Goal: Information Seeking & Learning: Learn about a topic

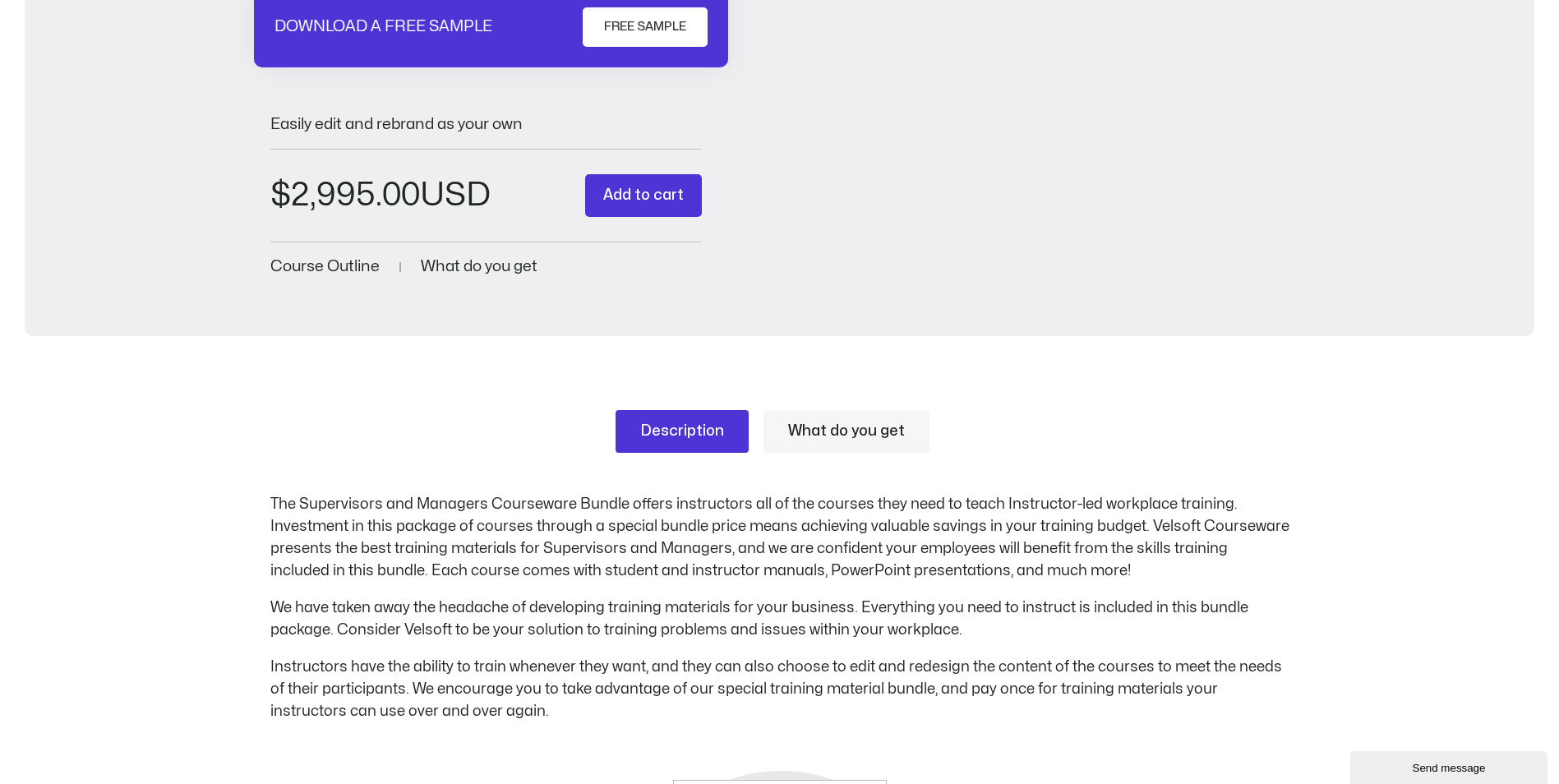
scroll to position [493, 0]
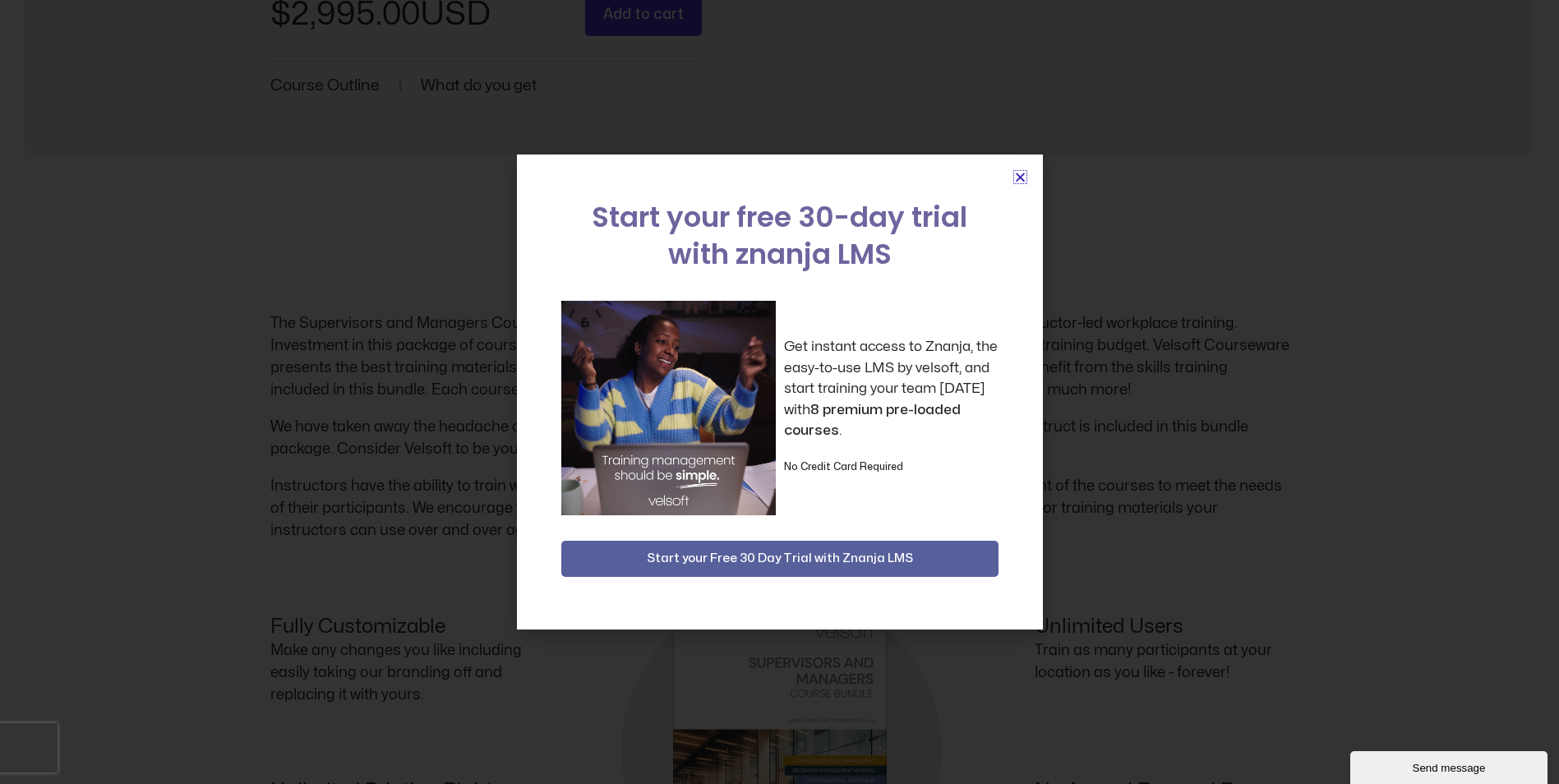
drag, startPoint x: 1019, startPoint y: 175, endPoint x: 1090, endPoint y: 184, distance: 71.6
click at [1019, 175] on icon "Close" at bounding box center [1020, 176] width 12 height 12
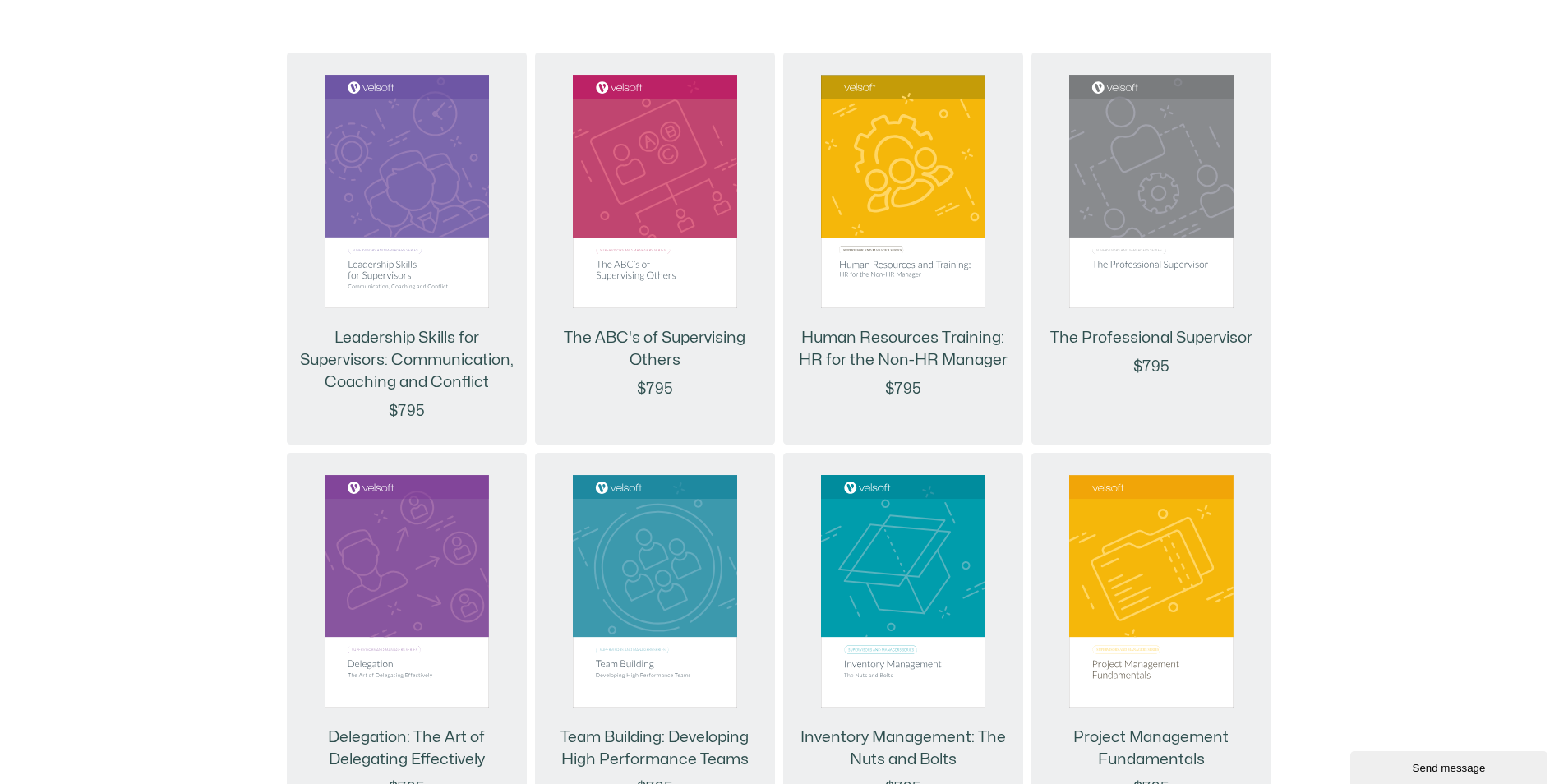
scroll to position [1807, 0]
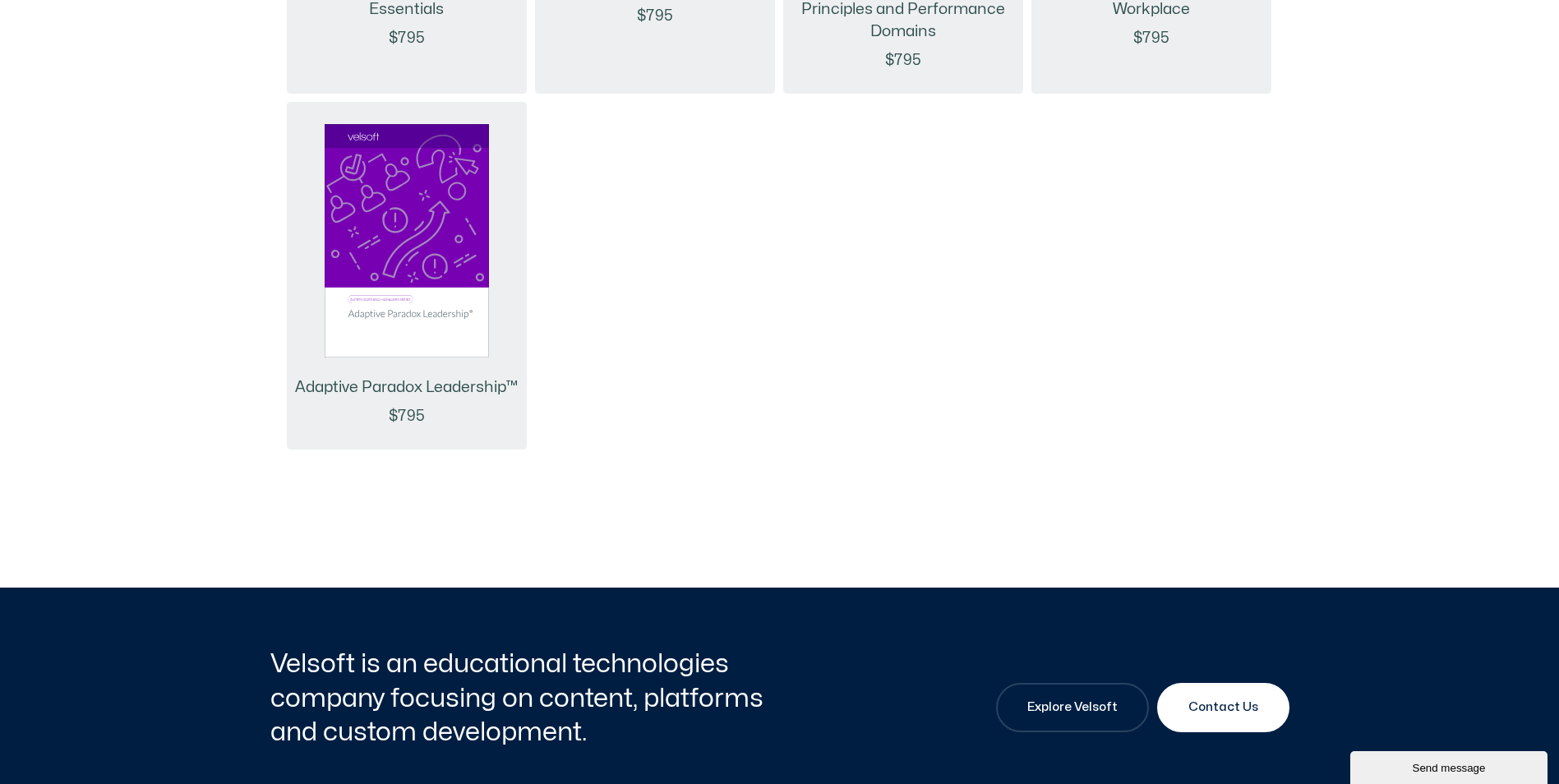
scroll to position [5258, 0]
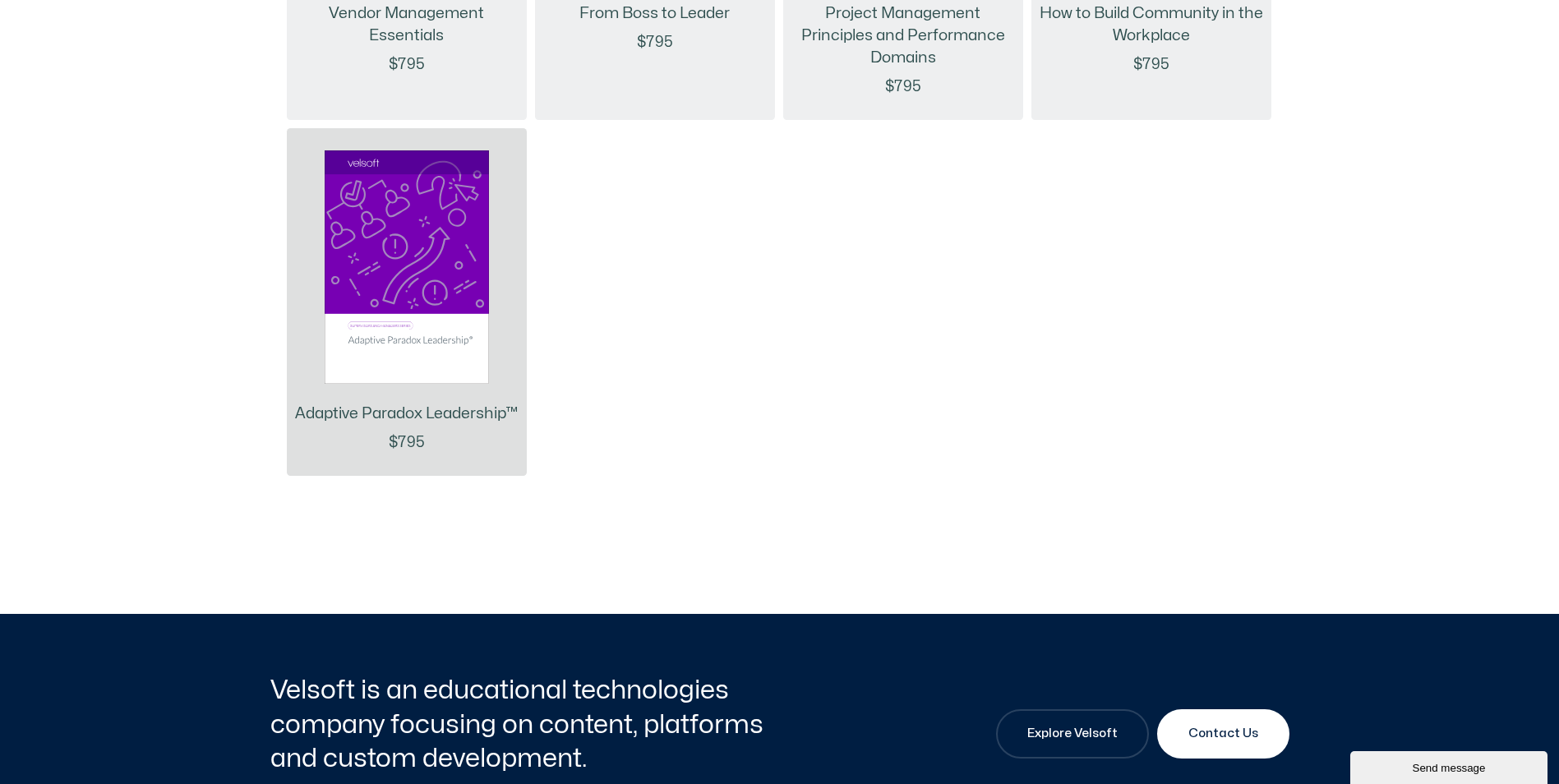
click at [391, 425] on link "Adaptive Paradox Leadership™" at bounding box center [405, 414] width 223 height 22
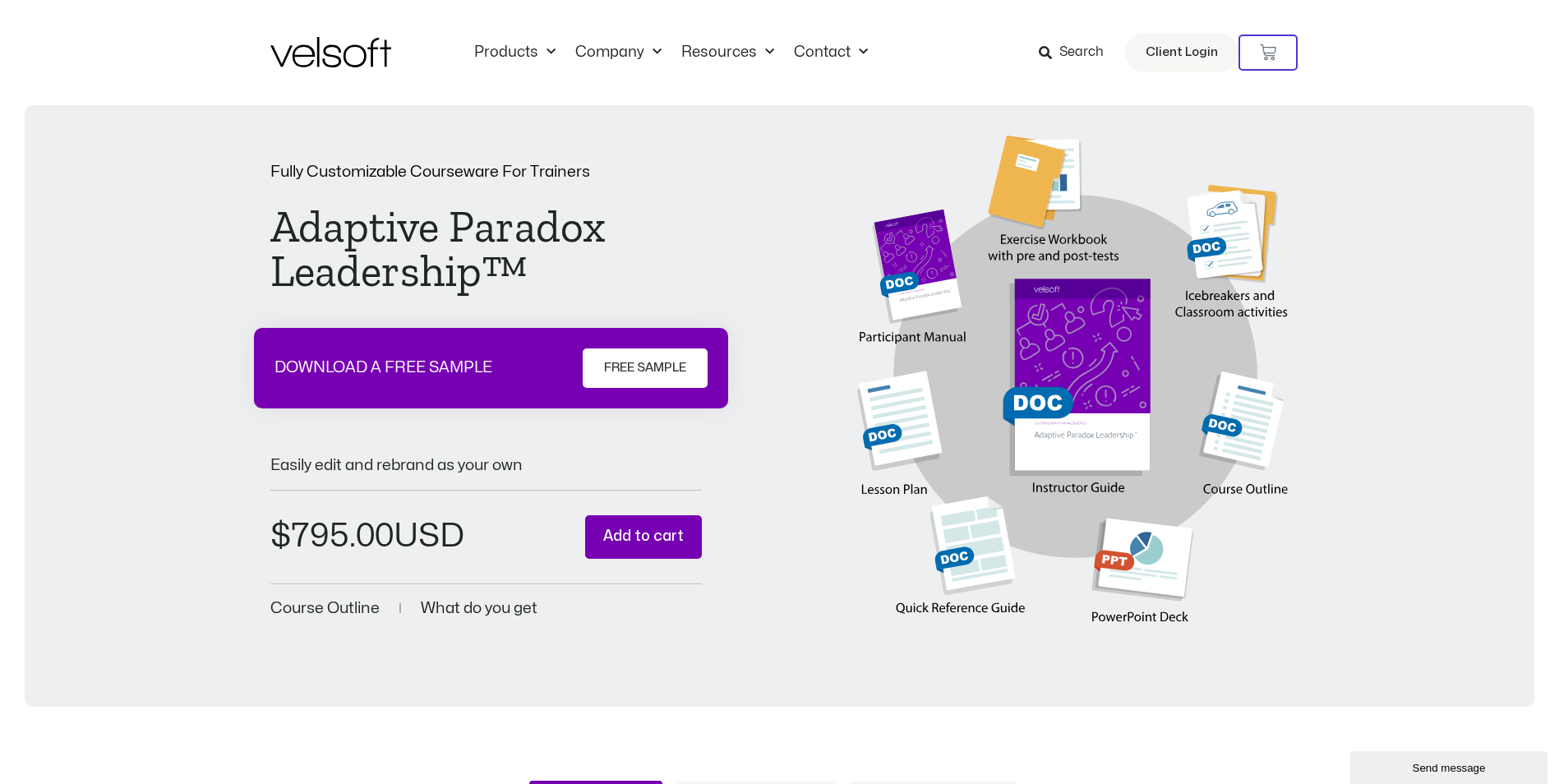
click at [941, 718] on div "Fully Customizable Courseware For Trainers Adaptive Paradox Leadership™ DOWNLOA…" at bounding box center [780, 418] width 1559 height 626
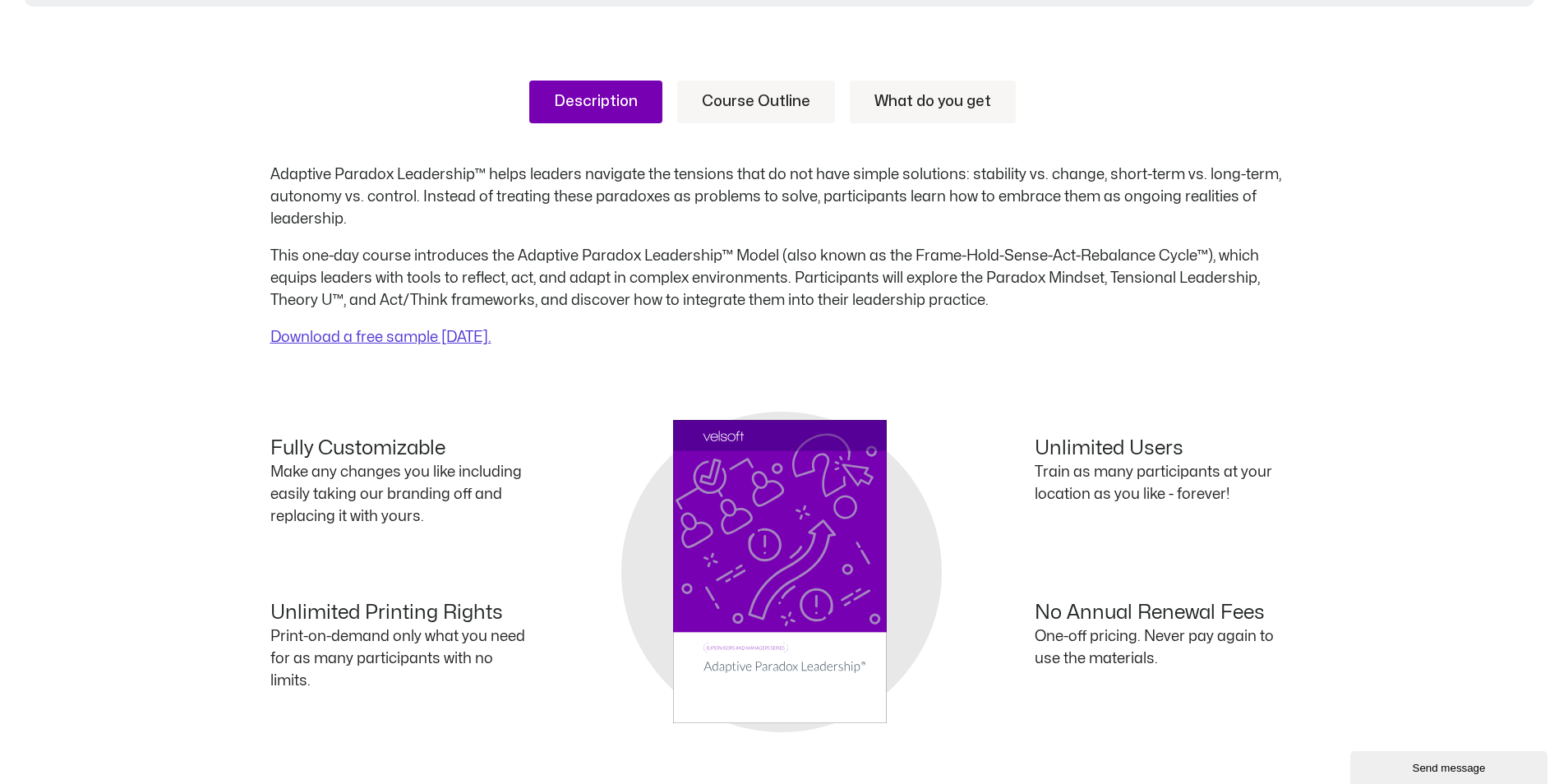
scroll to position [394, 0]
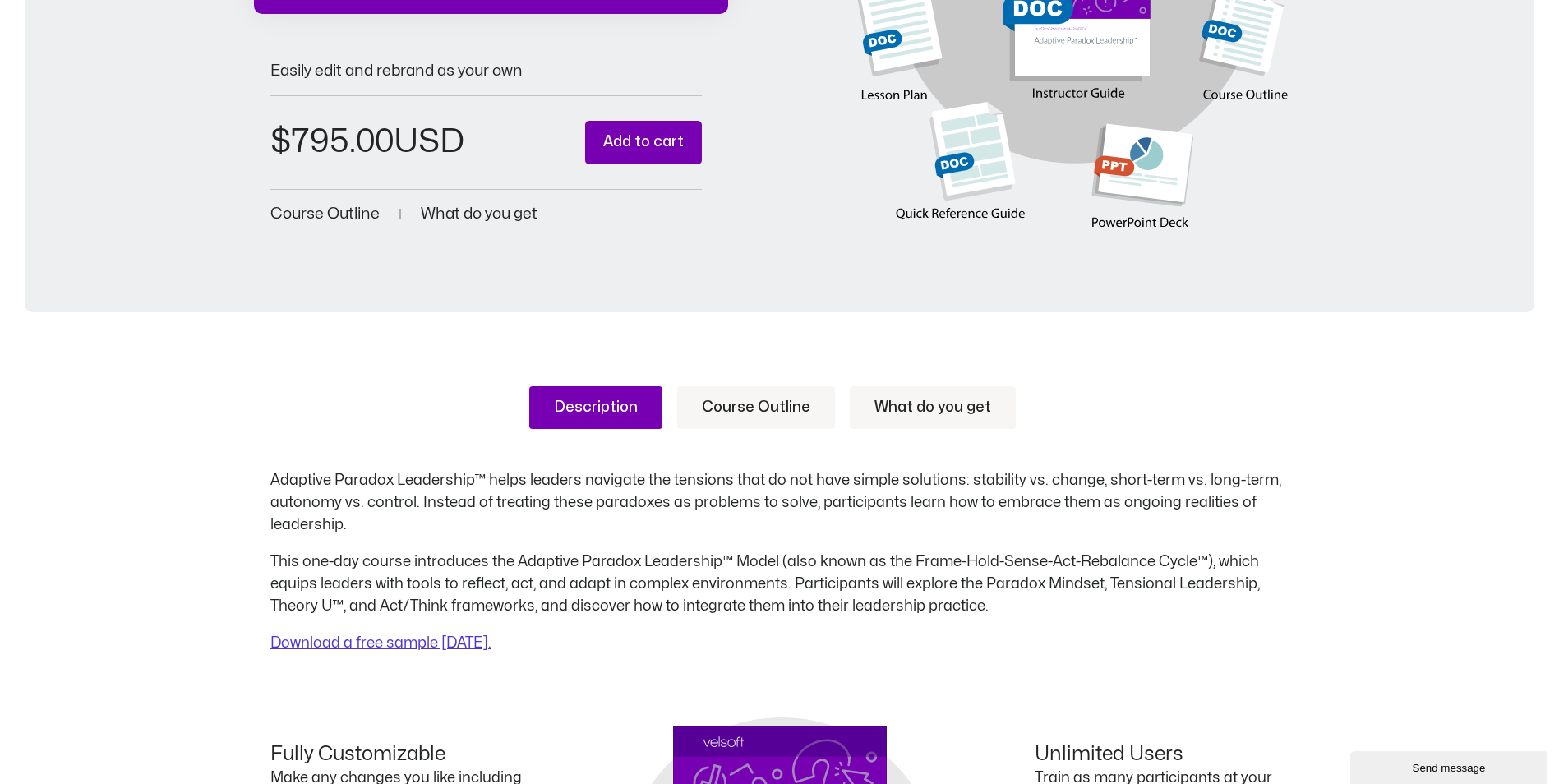
click at [711, 392] on link "Course Outline" at bounding box center [755, 407] width 158 height 42
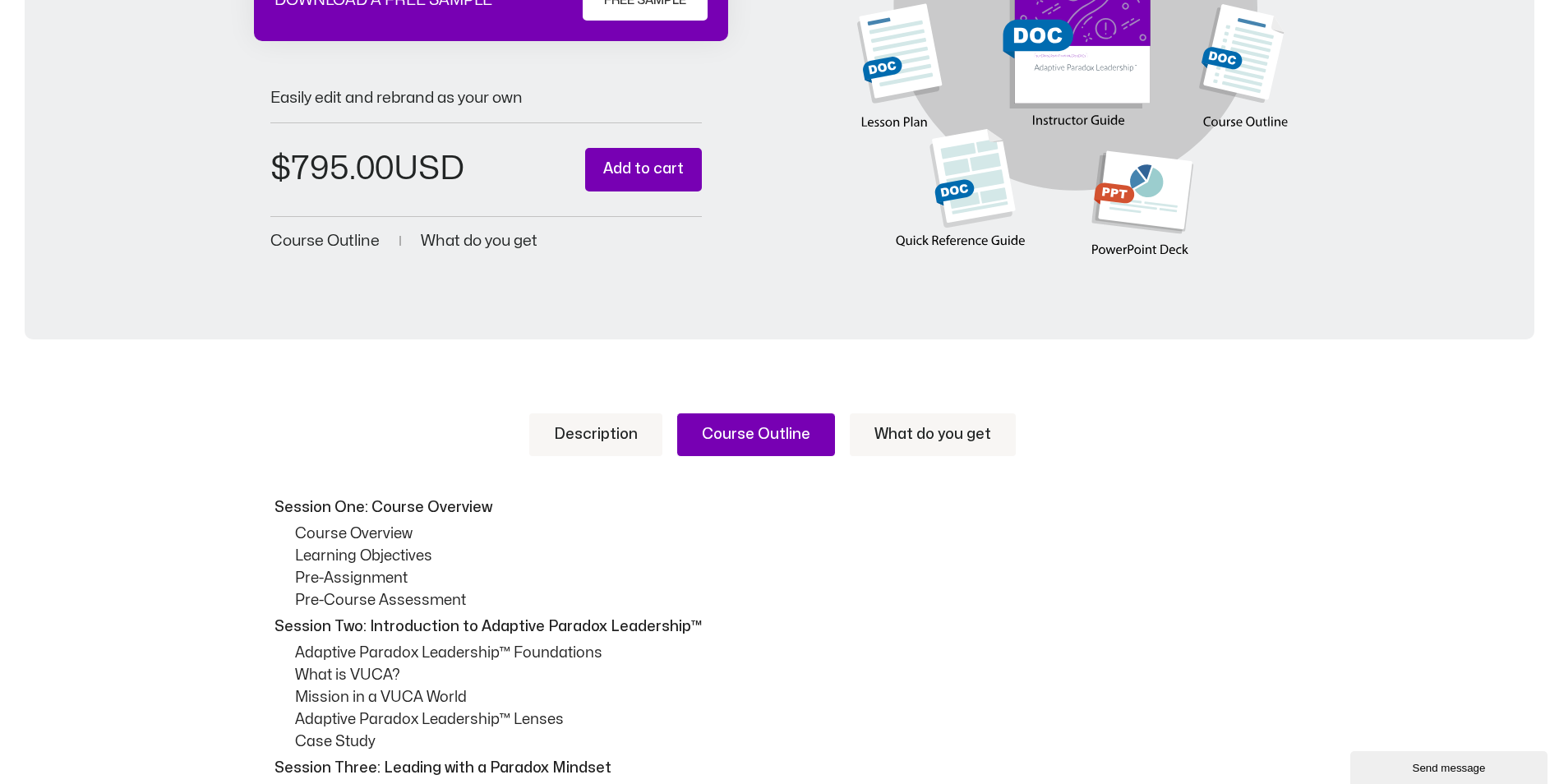
scroll to position [411, 0]
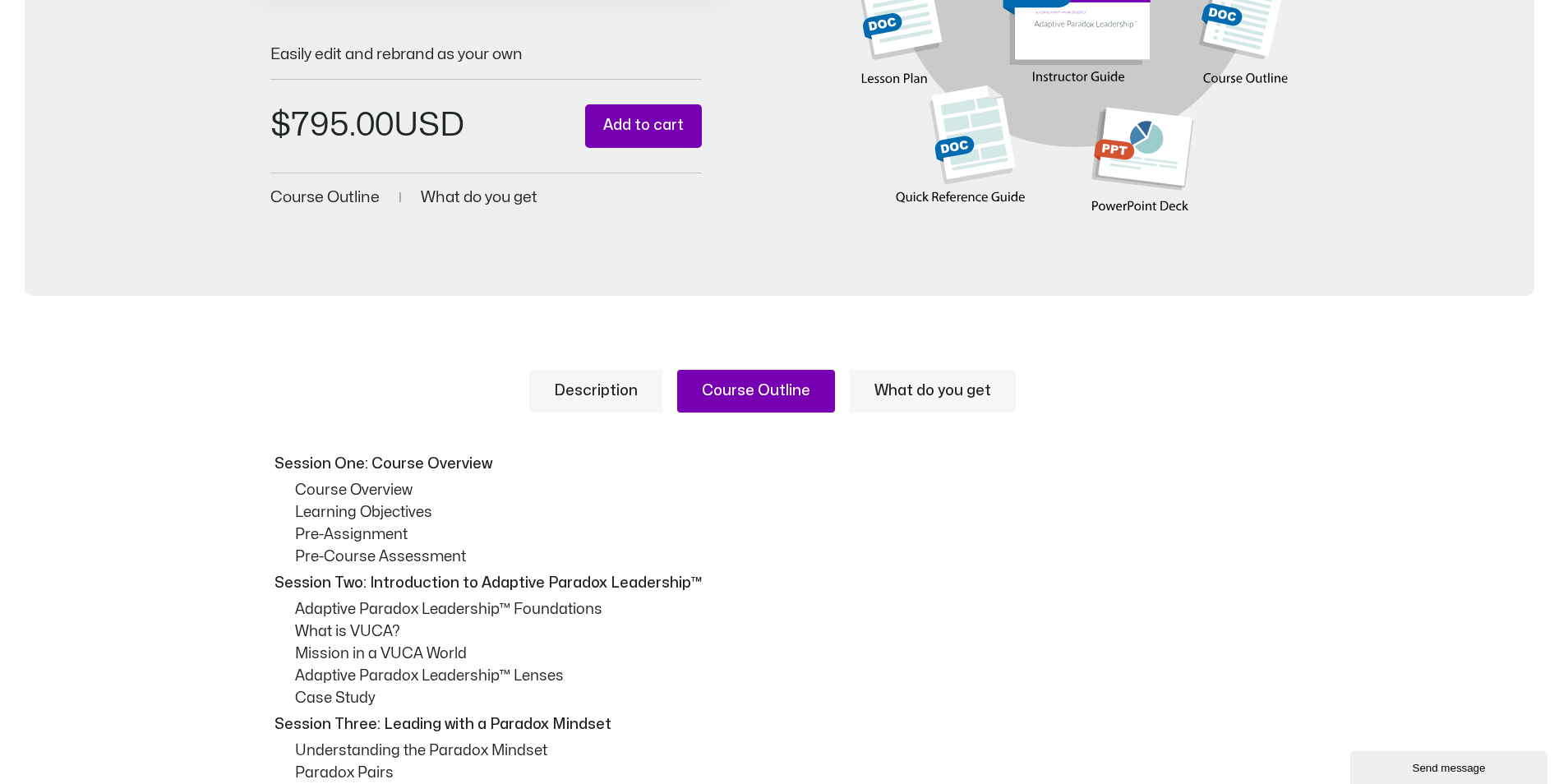
click at [898, 388] on link "What do you get" at bounding box center [933, 391] width 166 height 42
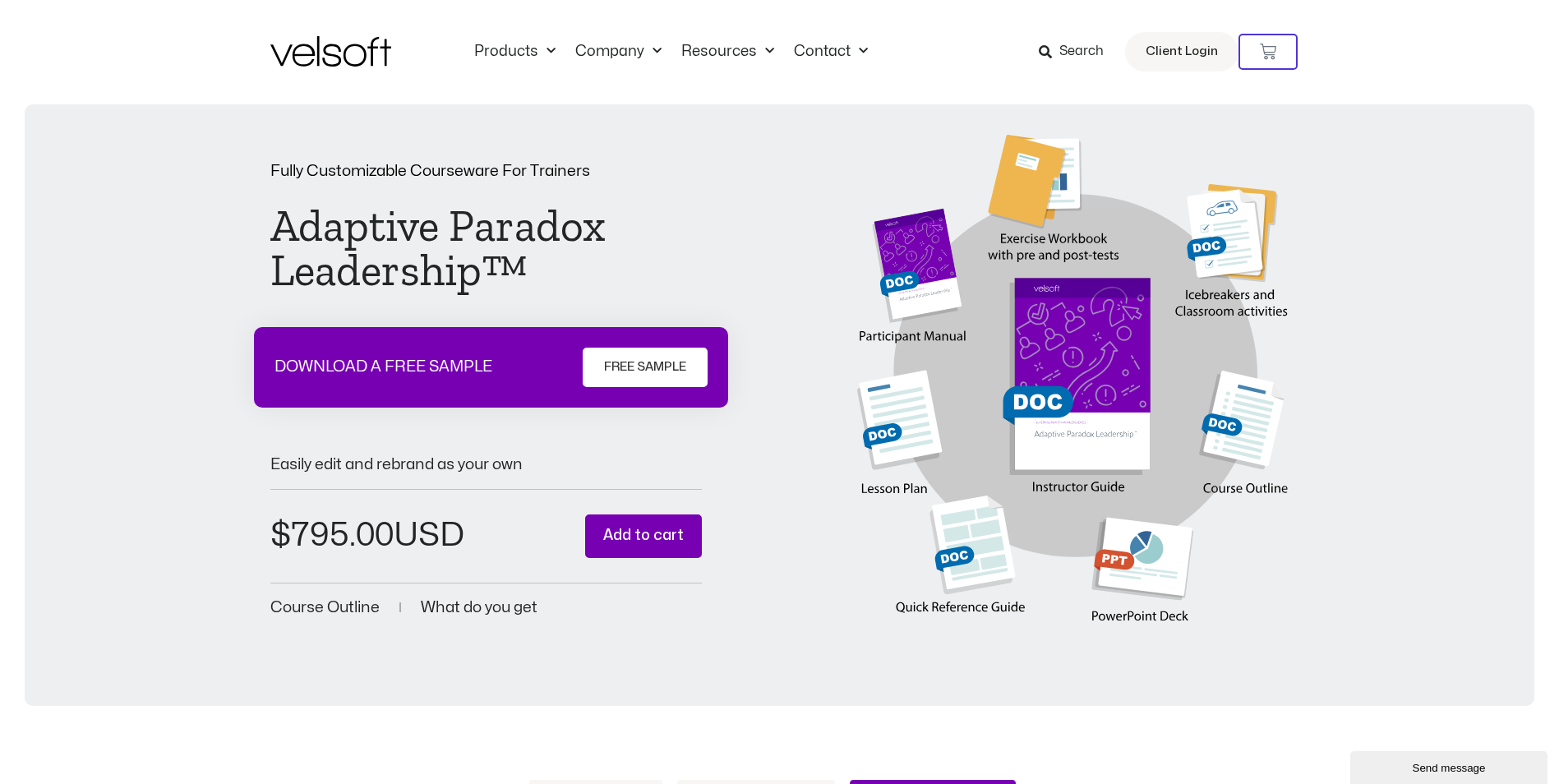
scroll to position [0, 0]
